Goal: Task Accomplishment & Management: Manage account settings

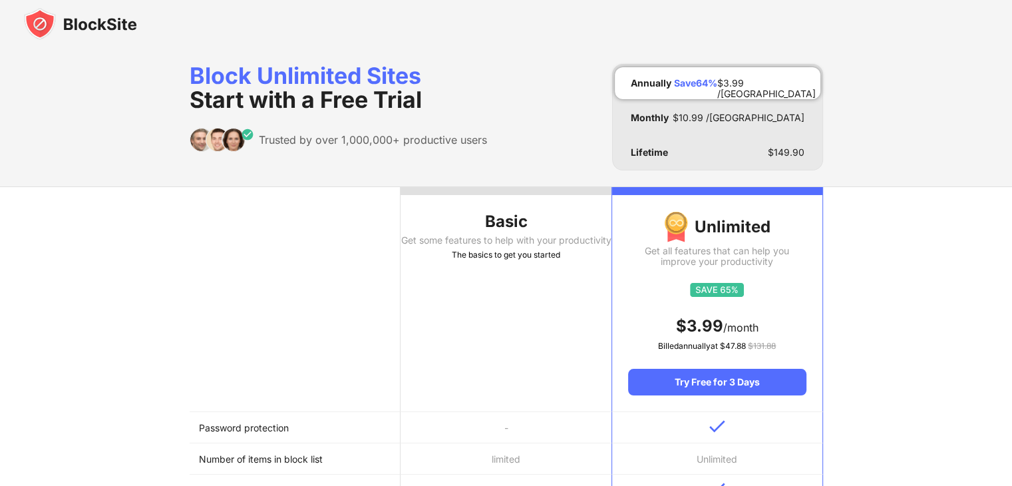
click at [522, 279] on th "Basic Get some features to help with your productivity The basics to get you st…" at bounding box center [505, 299] width 211 height 225
drag, startPoint x: 522, startPoint y: 279, endPoint x: 348, endPoint y: 232, distance: 179.9
click at [348, 232] on th at bounding box center [295, 299] width 211 height 225
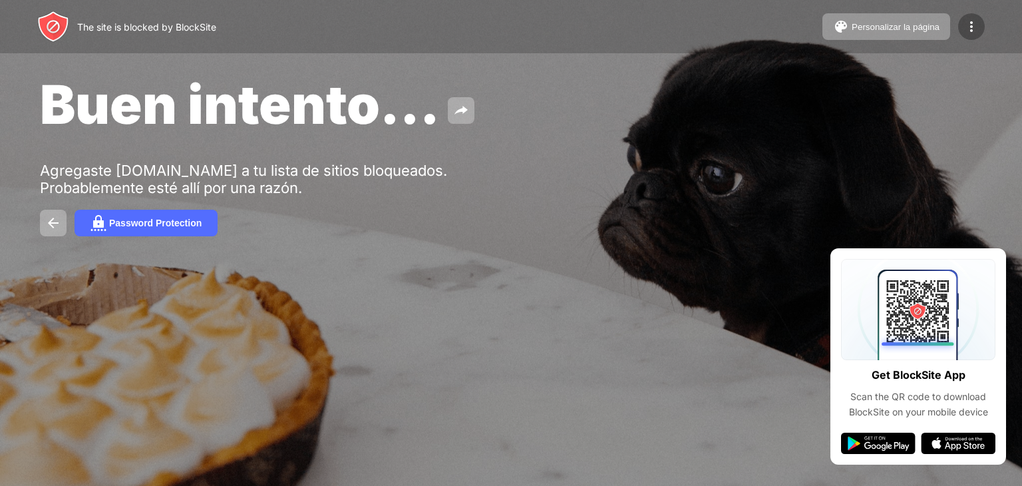
click at [963, 25] on img at bounding box center [971, 27] width 16 height 16
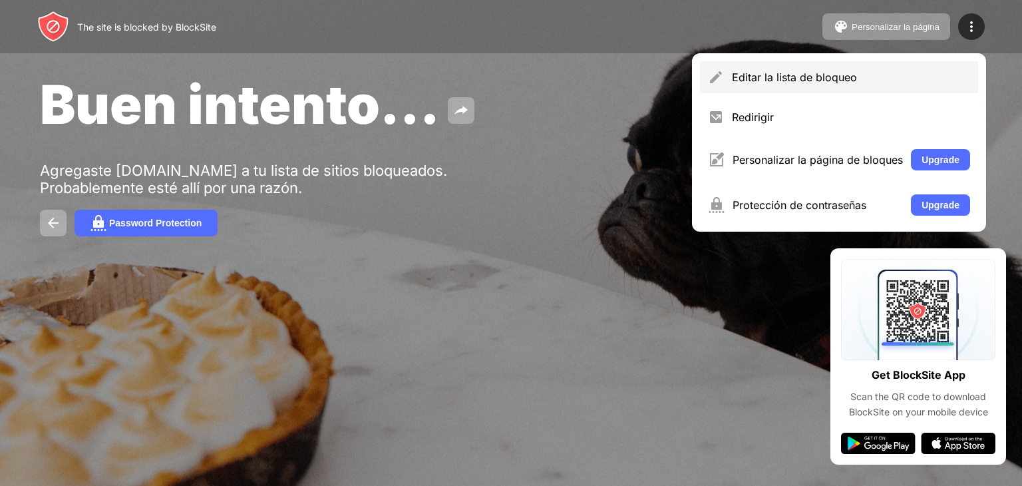
click at [817, 75] on div "Editar la lista de bloqueo" at bounding box center [851, 77] width 238 height 13
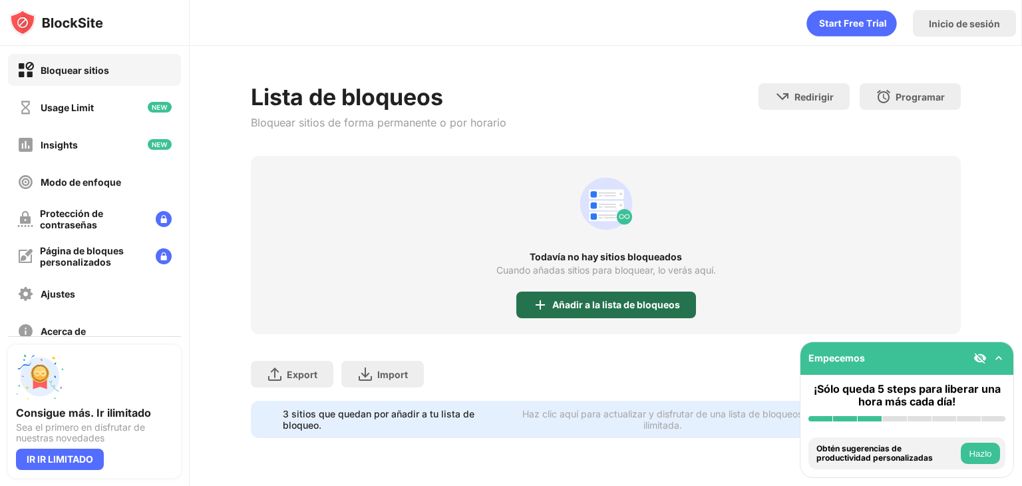
click at [639, 299] on div "Añadir a la lista de bloqueos" at bounding box center [616, 304] width 128 height 11
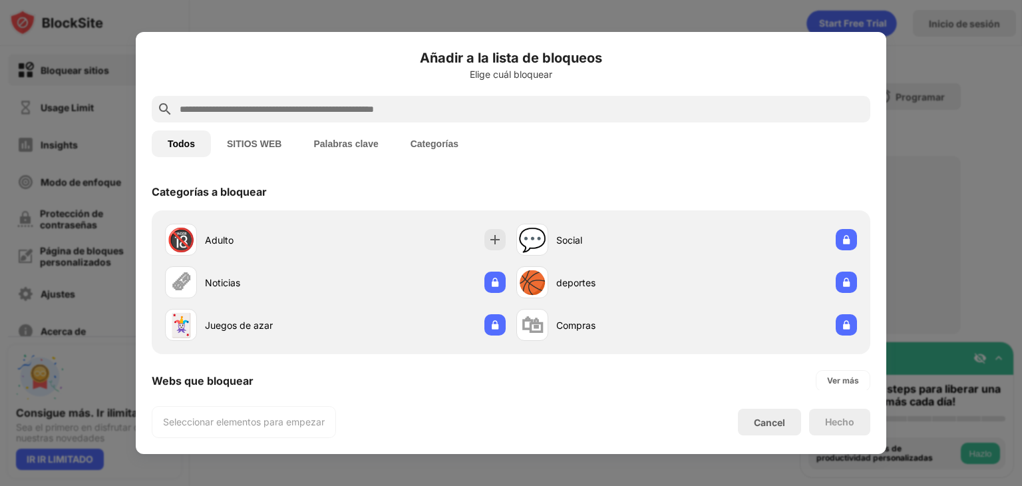
click at [251, 144] on button "SITIOS WEB" at bounding box center [254, 143] width 86 height 27
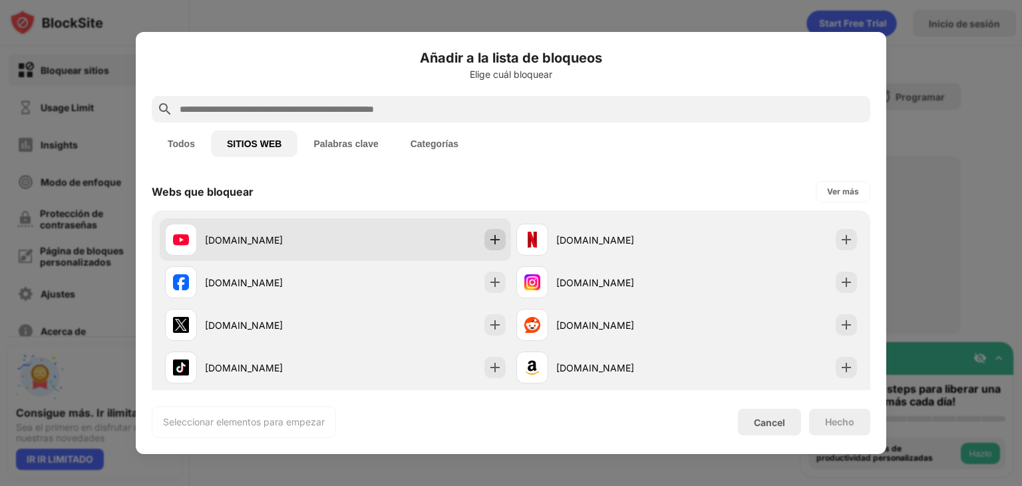
click at [490, 240] on img at bounding box center [494, 239] width 13 height 13
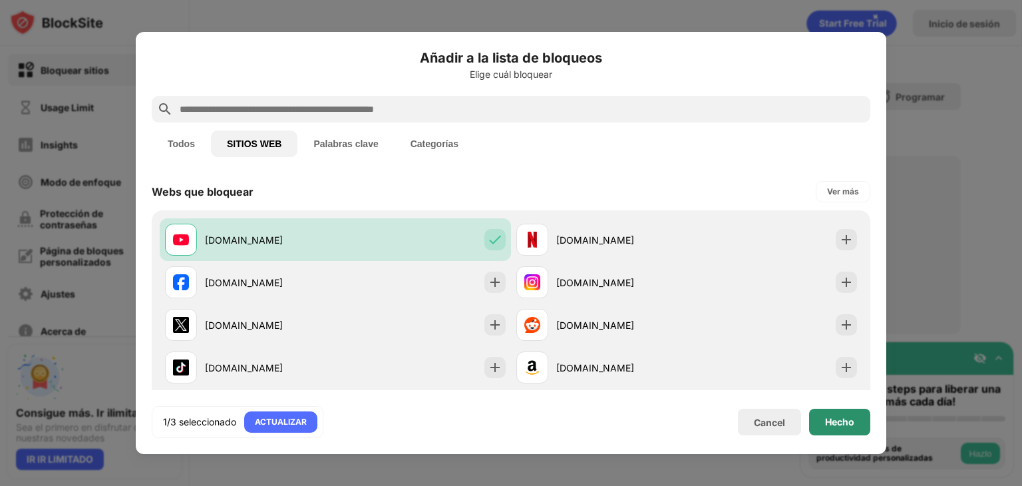
click at [830, 420] on div "Hecho" at bounding box center [839, 421] width 29 height 11
